Goal: Task Accomplishment & Management: Complete application form

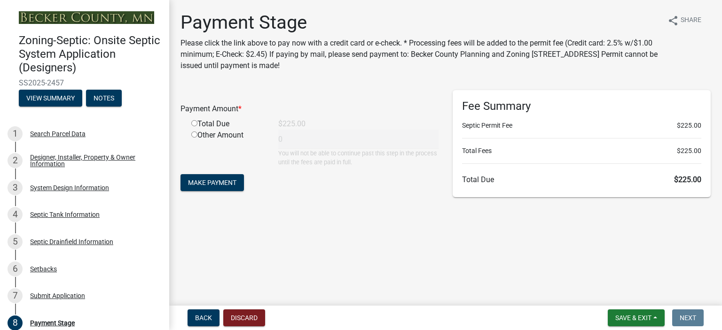
click at [194, 123] on input "radio" at bounding box center [194, 123] width 6 height 6
radio input "true"
type input "225"
click at [203, 184] on span "Make Payment" at bounding box center [212, 183] width 48 height 8
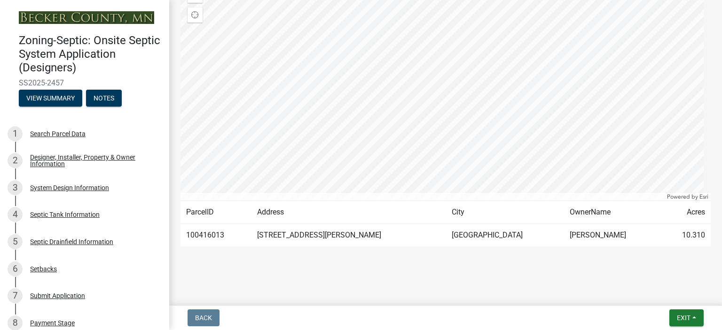
scroll to position [229, 0]
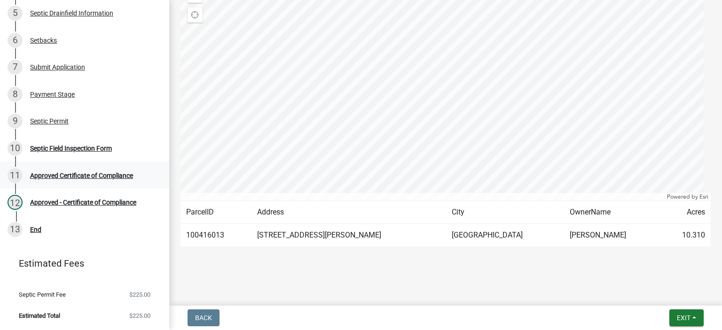
click at [113, 184] on link "11 Approved Certificate of Compliance" at bounding box center [84, 175] width 169 height 27
click at [62, 122] on div "Septic Permit" at bounding box center [49, 121] width 39 height 7
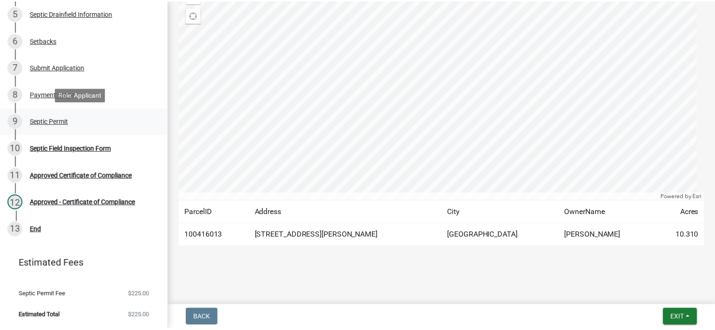
scroll to position [0, 0]
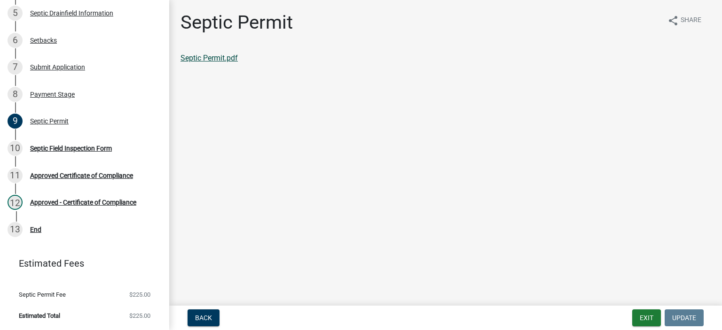
click at [194, 61] on link "Septic Permit.pdf" at bounding box center [208, 58] width 57 height 9
click at [447, 302] on main "Septic Permit share Share Septic Permit.pdf" at bounding box center [445, 151] width 553 height 302
click at [640, 315] on button "Exit" at bounding box center [646, 318] width 29 height 17
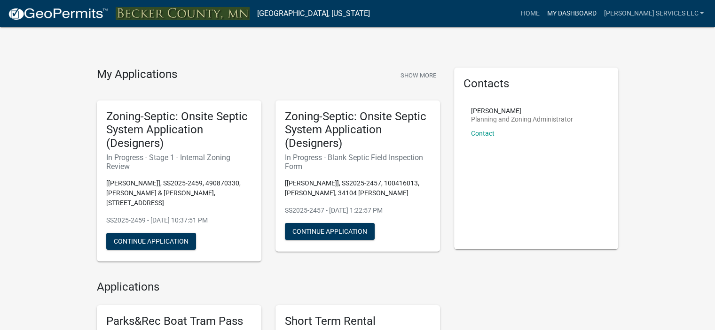
click at [600, 13] on link "My Dashboard" at bounding box center [571, 14] width 57 height 18
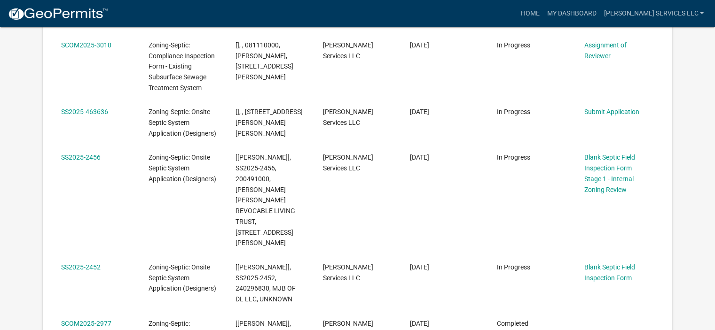
scroll to position [426, 0]
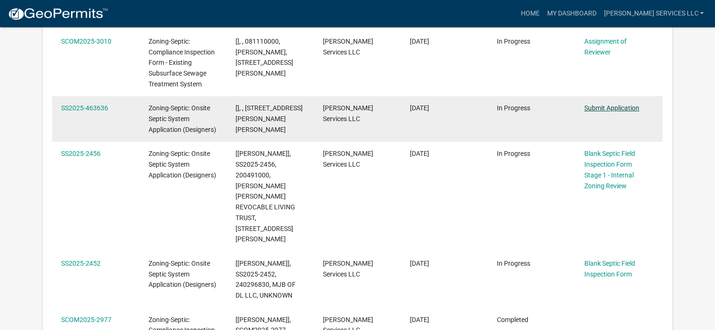
click at [620, 104] on link "Submit Application" at bounding box center [611, 108] width 55 height 8
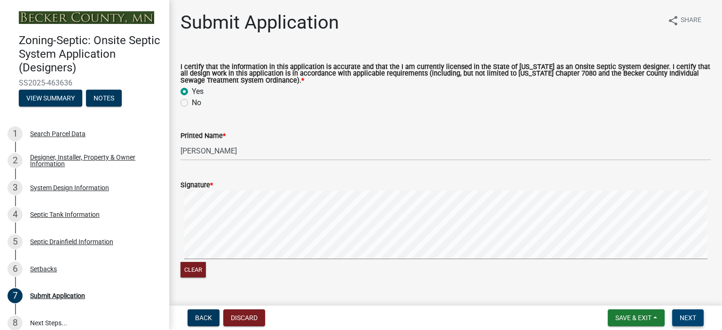
click at [687, 316] on span "Next" at bounding box center [687, 318] width 16 height 8
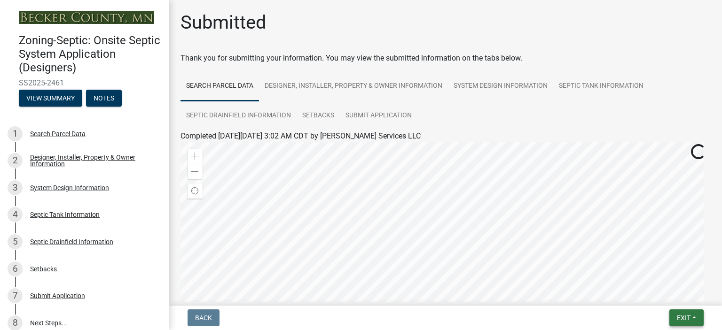
click at [695, 314] on button "Exit" at bounding box center [686, 318] width 34 height 17
click at [669, 294] on button "Save & Exit" at bounding box center [666, 293] width 75 height 23
